Goal: Task Accomplishment & Management: Manage account settings

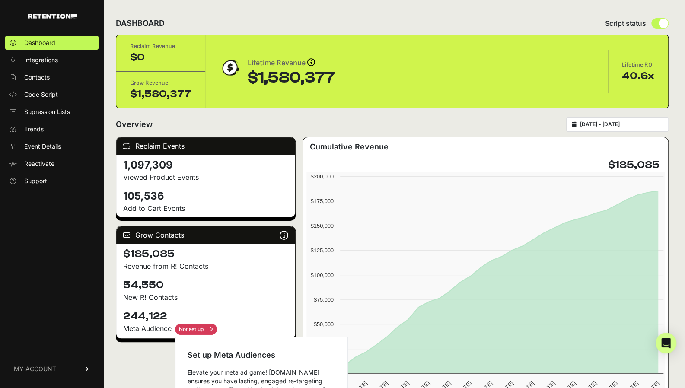
click at [203, 327] on input "checkbox" at bounding box center [196, 329] width 42 height 11
click at [201, 325] on input "checkbox" at bounding box center [196, 329] width 42 height 11
checkbox input "false"
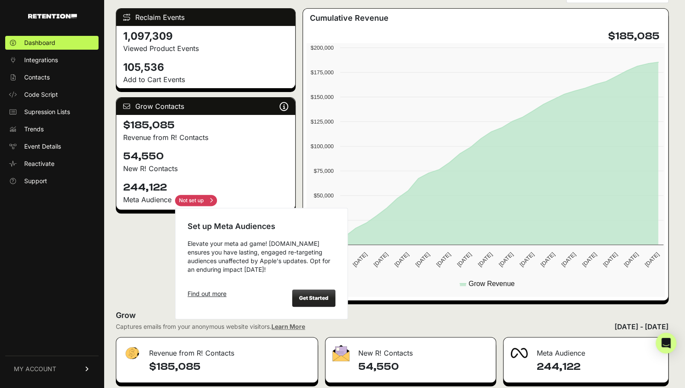
scroll to position [129, 0]
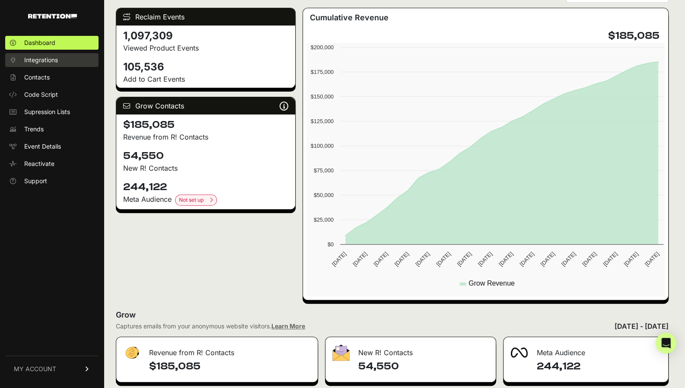
click at [64, 61] on link "Integrations" at bounding box center [51, 60] width 93 height 14
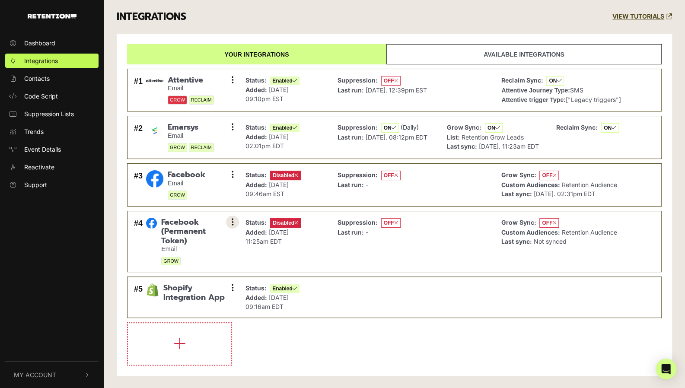
click at [228, 229] on button at bounding box center [232, 222] width 13 height 13
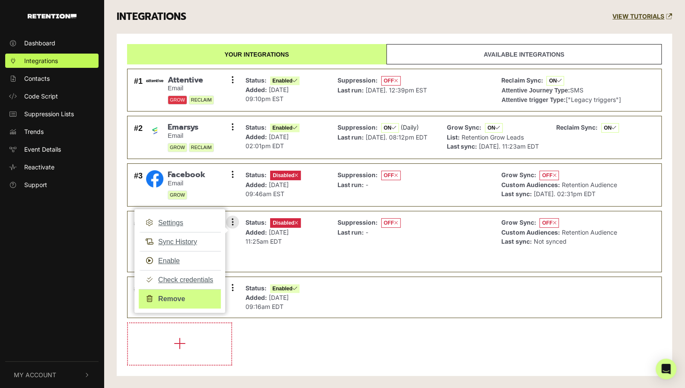
click at [175, 306] on link "Remove" at bounding box center [180, 298] width 82 height 19
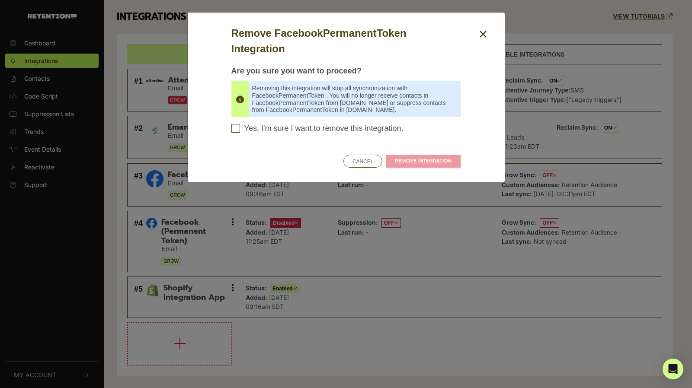
click at [234, 129] on input "Yes, I'm sure I want to remove this integration. Please confirm to continue" at bounding box center [235, 128] width 9 height 9
checkbox input "true"
click at [436, 162] on link "REMOVE INTEGRATION" at bounding box center [423, 161] width 75 height 13
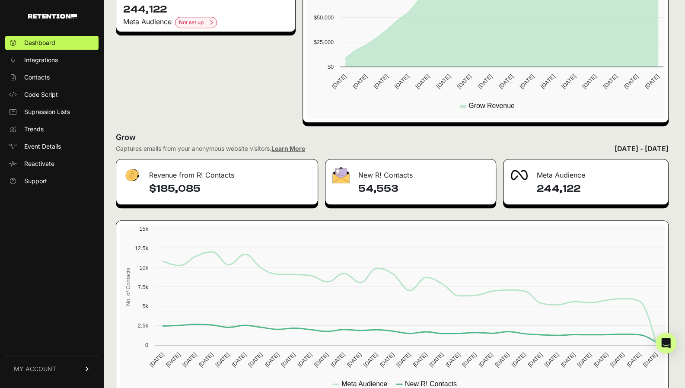
scroll to position [330, 0]
